Goal: Transaction & Acquisition: Obtain resource

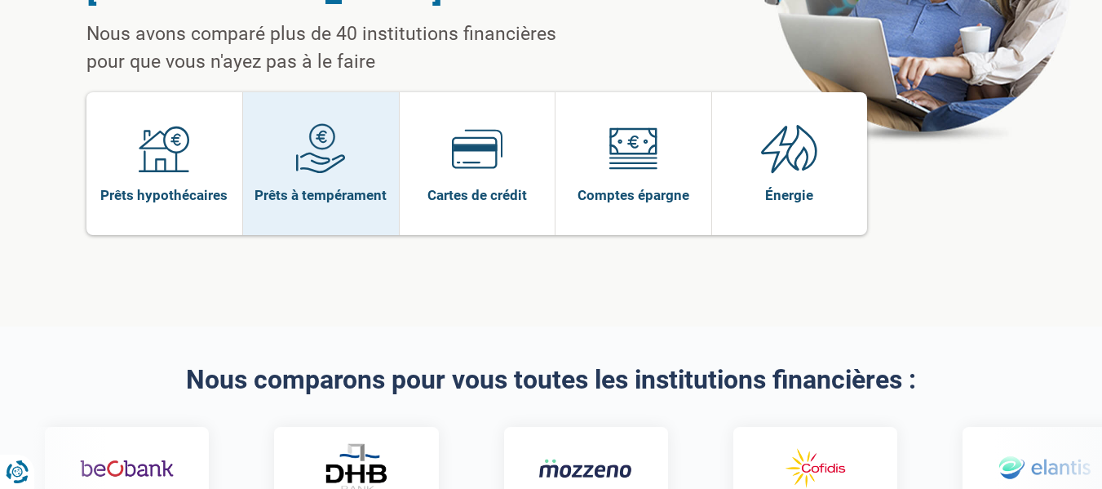
click at [387, 129] on link "Prêts à tempérament" at bounding box center [321, 163] width 156 height 143
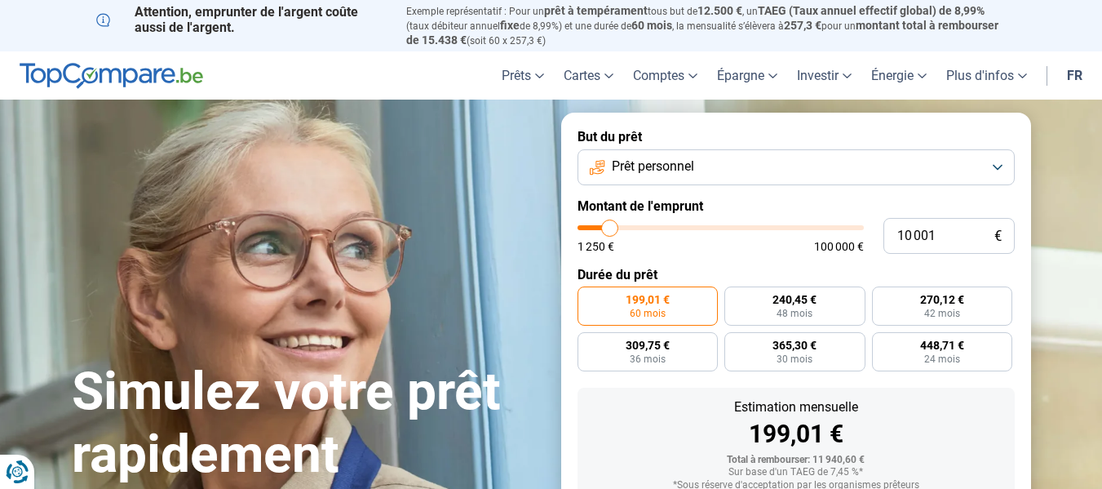
type input "9 500"
type input "9500"
type input "9 750"
type input "9750"
type input "10 000"
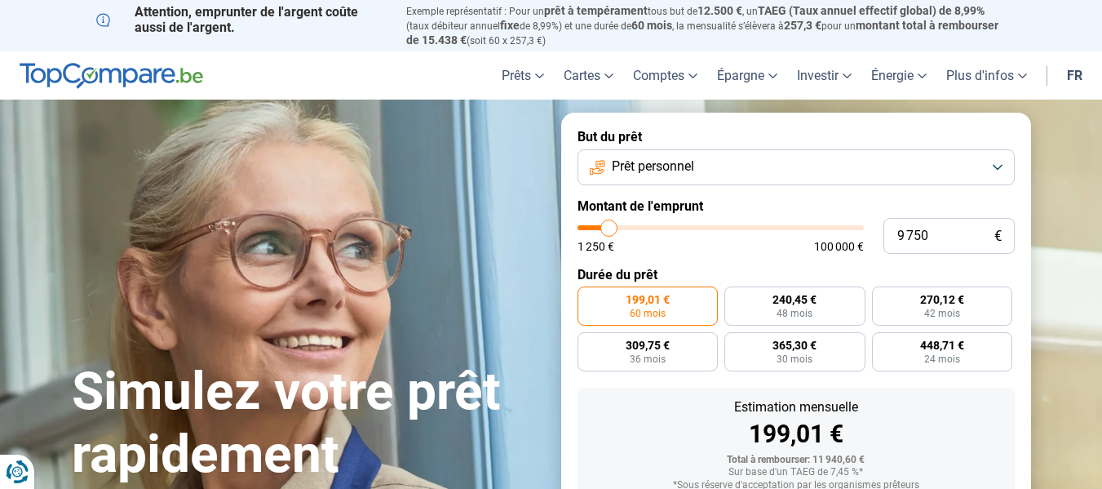
type input "10000"
type input "10 250"
type input "10250"
type input "11 000"
type input "11000"
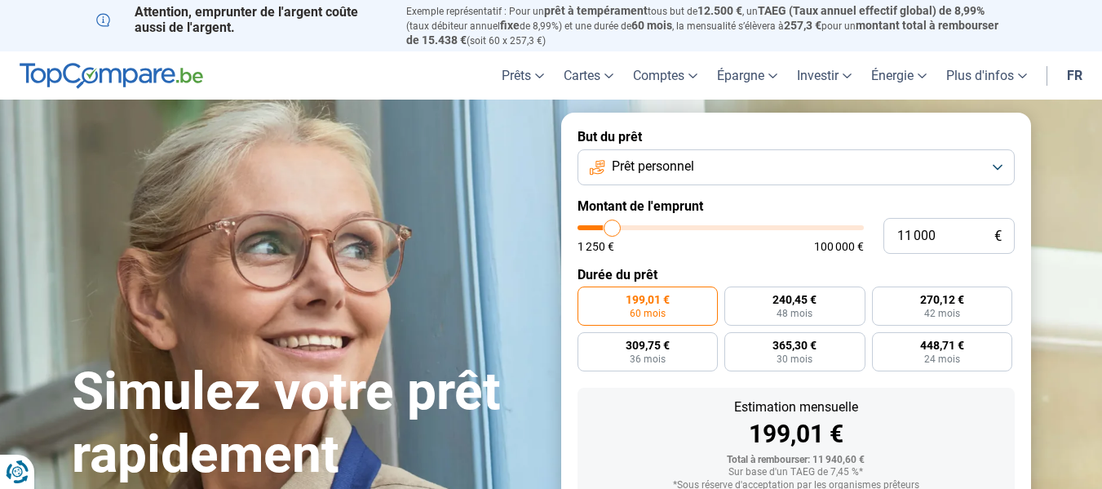
type input "11 250"
type input "11250"
type input "11 500"
type input "11500"
type input "12 000"
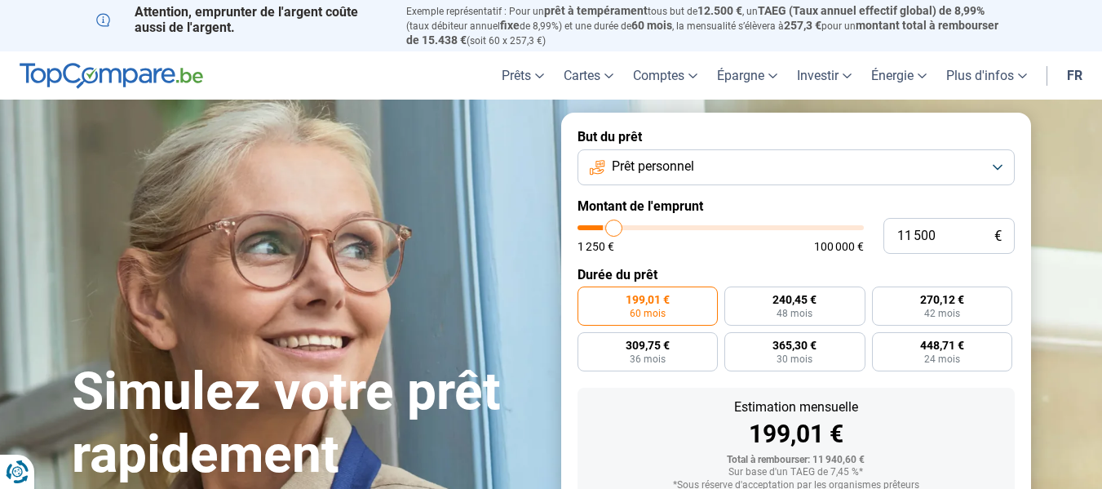
type input "12000"
type input "12 500"
type input "12500"
type input "12 750"
type input "12750"
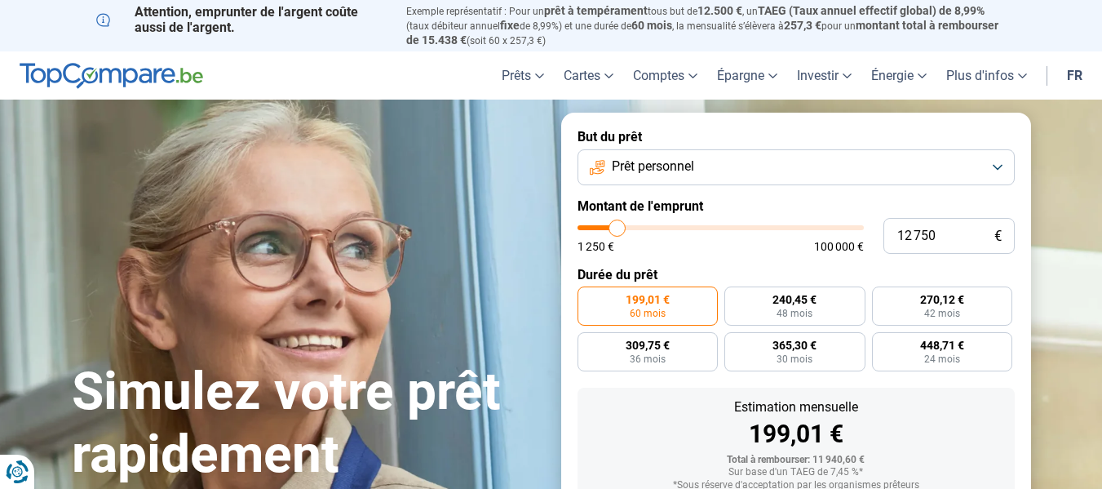
type input "13 000"
type input "13000"
type input "13 250"
drag, startPoint x: 608, startPoint y: 223, endPoint x: 619, endPoint y: 221, distance: 10.9
type input "13250"
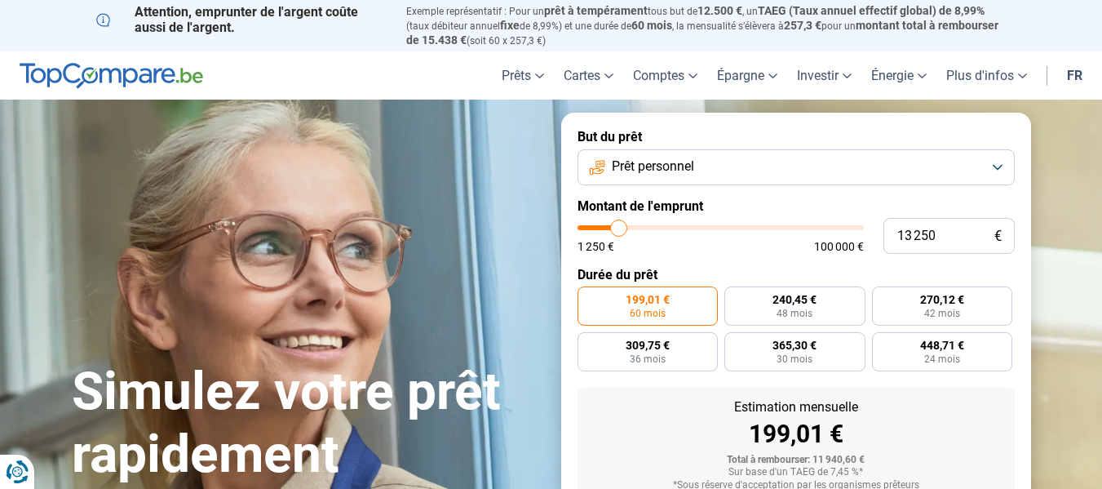
click at [619, 225] on input "range" at bounding box center [720, 227] width 286 height 5
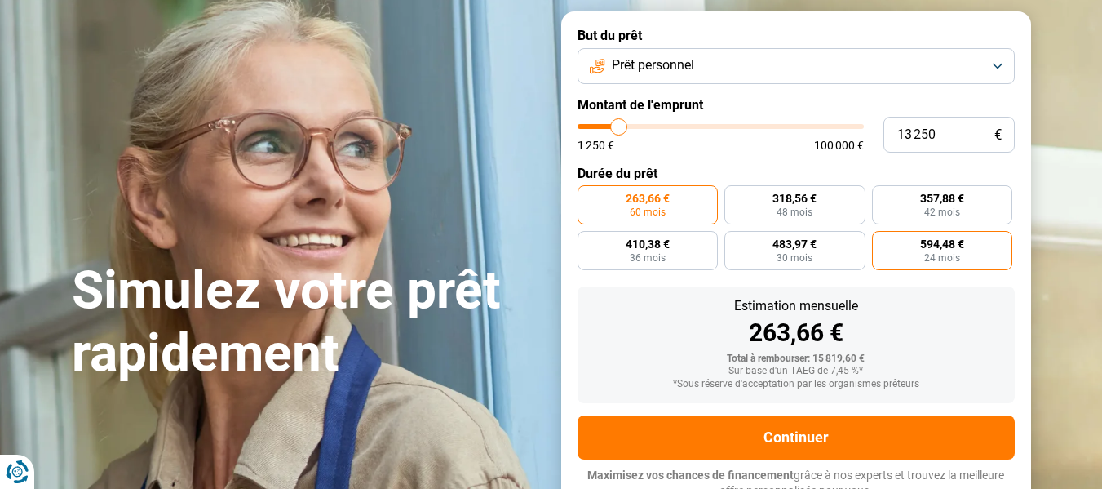
scroll to position [110, 0]
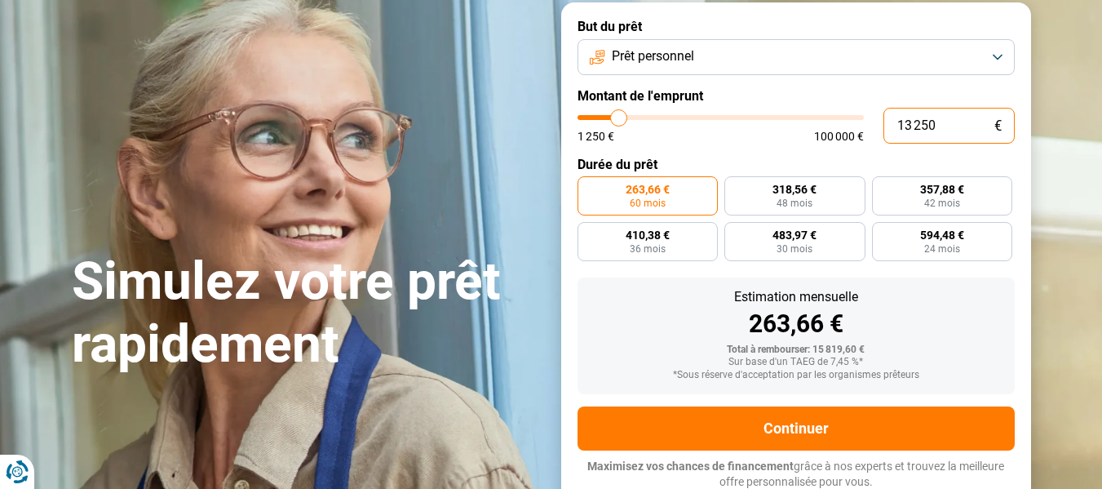
drag, startPoint x: 938, startPoint y: 126, endPoint x: 816, endPoint y: 126, distance: 121.5
click at [816, 126] on div "13 250 € 1 250 € 100 000 €" at bounding box center [795, 126] width 437 height 36
type input "2"
type input "1250"
type input "22"
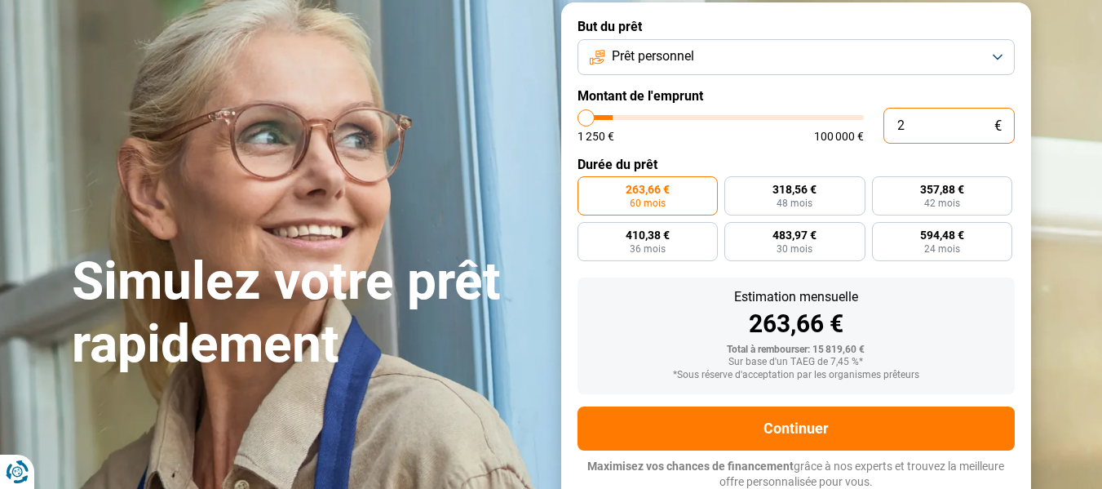
type input "1250"
type input "225"
type input "1250"
type input "2 250"
type input "2250"
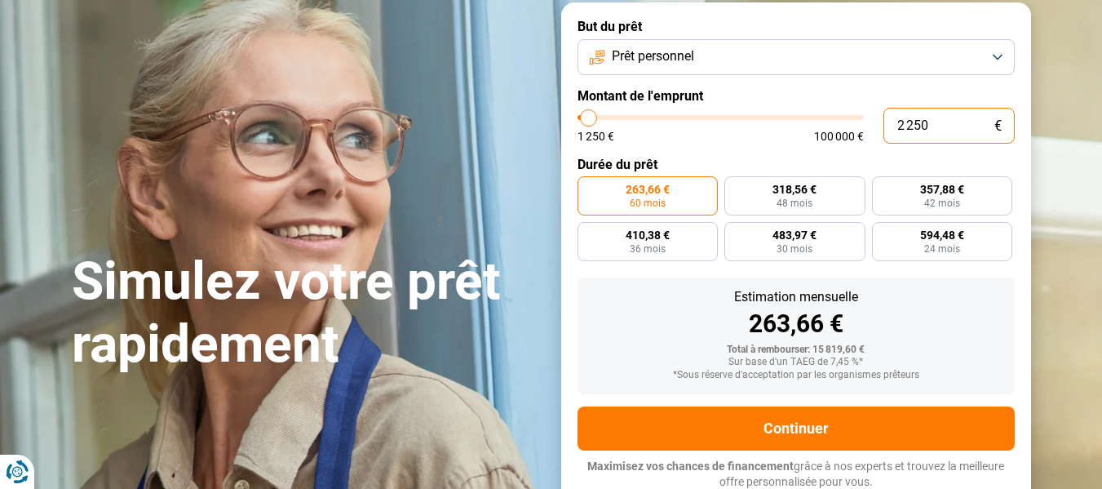
radio input "true"
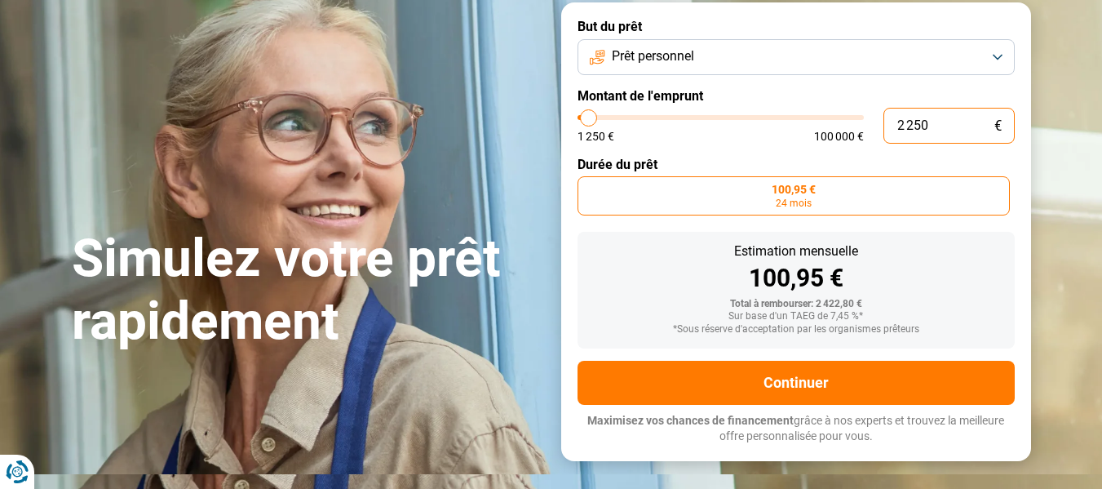
scroll to position [64, 0]
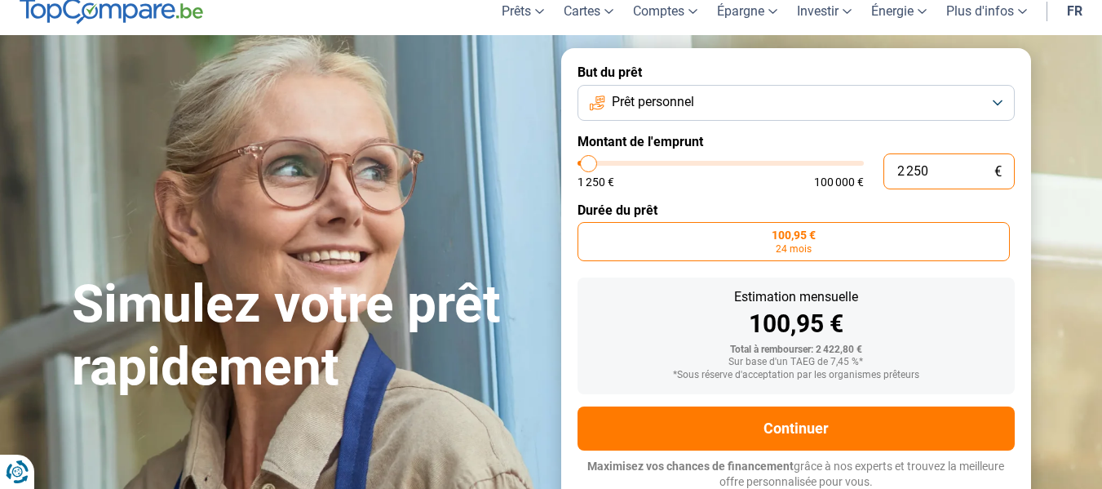
type input "2 250"
click at [723, 102] on button "Prêt personnel" at bounding box center [795, 103] width 437 height 36
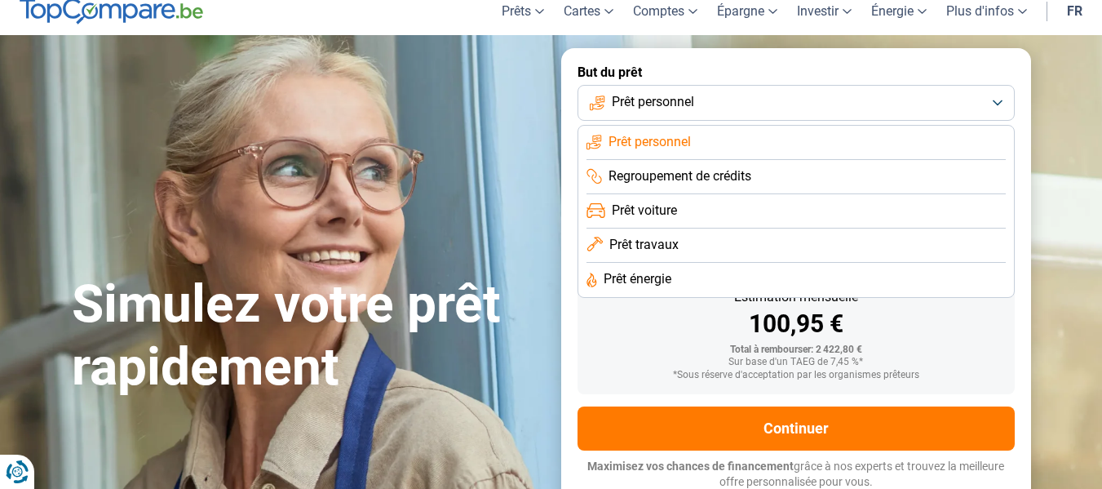
click at [723, 104] on button "Prêt personnel" at bounding box center [795, 103] width 437 height 36
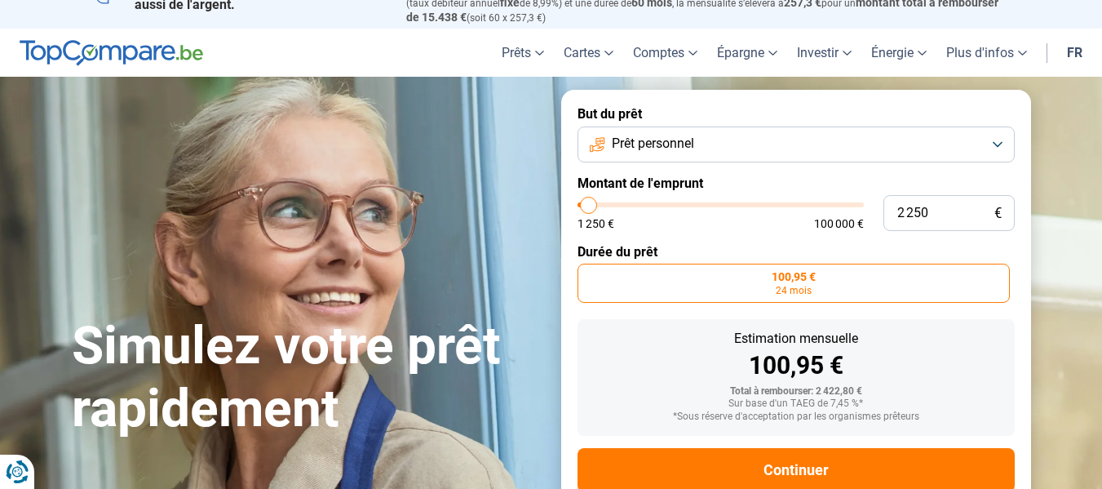
scroll to position [0, 0]
